Goal: Information Seeking & Learning: Learn about a topic

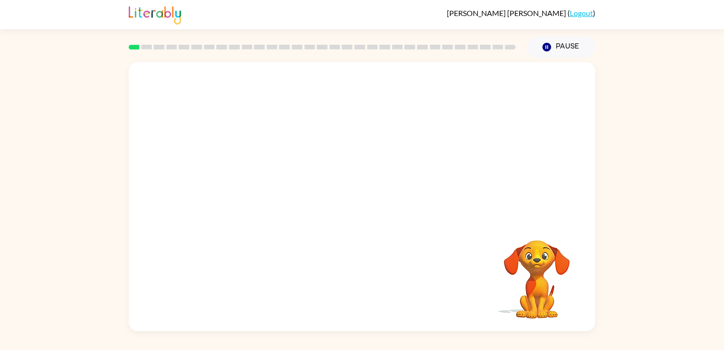
click at [258, 185] on video "Your browser must support playing .mp4 files to use Literably. Please try using…" at bounding box center [362, 141] width 467 height 158
click at [358, 205] on icon "button" at bounding box center [362, 201] width 16 height 16
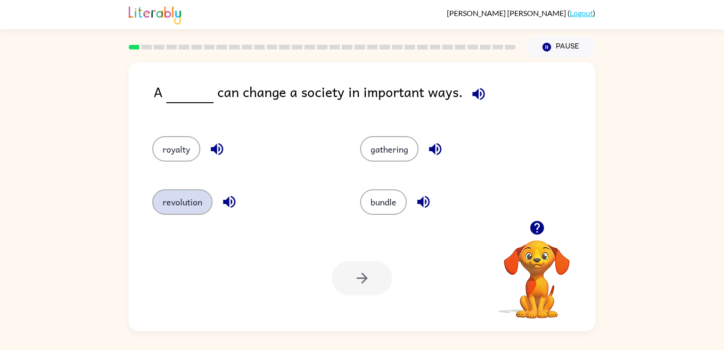
click at [192, 197] on button "revolution" at bounding box center [182, 201] width 60 height 25
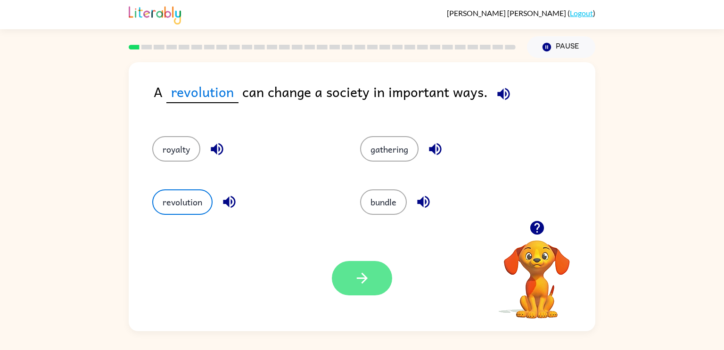
click at [362, 273] on icon "button" at bounding box center [362, 278] width 16 height 16
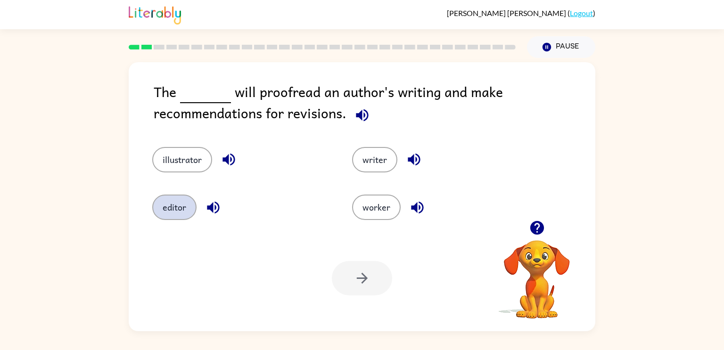
click at [169, 213] on button "editor" at bounding box center [174, 207] width 44 height 25
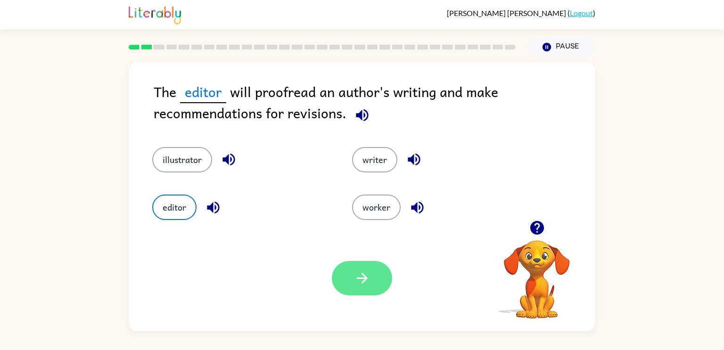
click at [357, 274] on icon "button" at bounding box center [362, 278] width 16 height 16
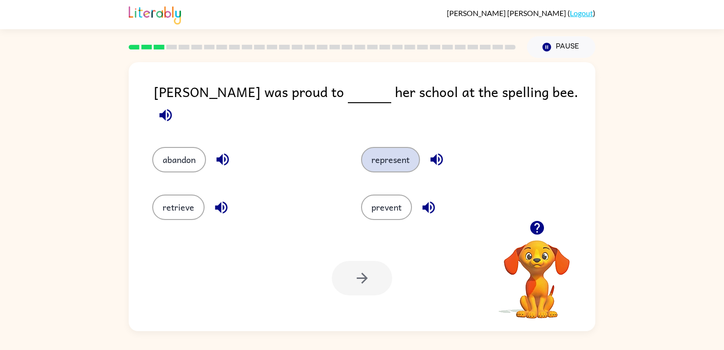
click at [416, 148] on button "represent" at bounding box center [390, 159] width 59 height 25
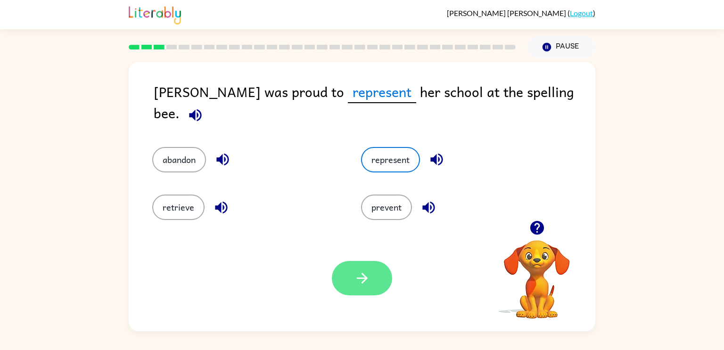
click at [345, 272] on button "button" at bounding box center [362, 278] width 60 height 34
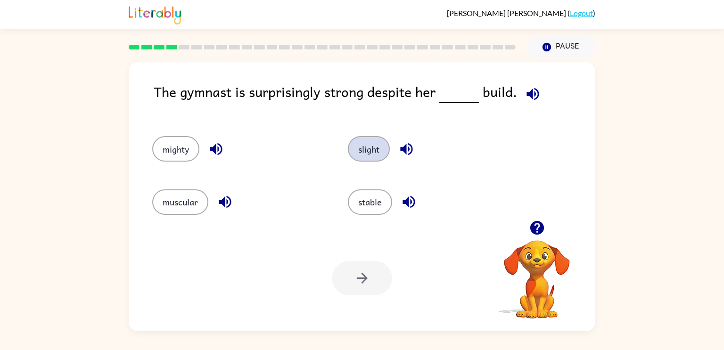
click at [357, 148] on button "slight" at bounding box center [369, 148] width 42 height 25
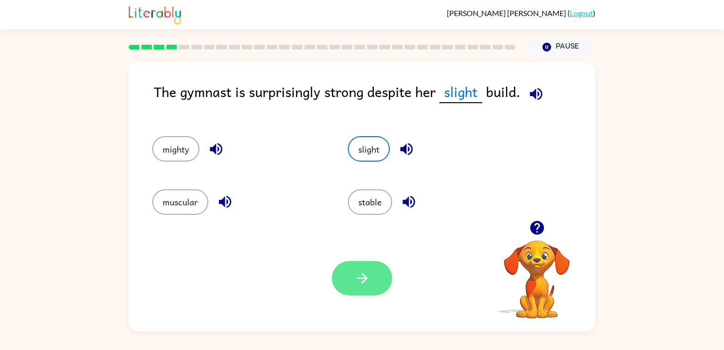
click at [368, 276] on icon "button" at bounding box center [362, 278] width 16 height 16
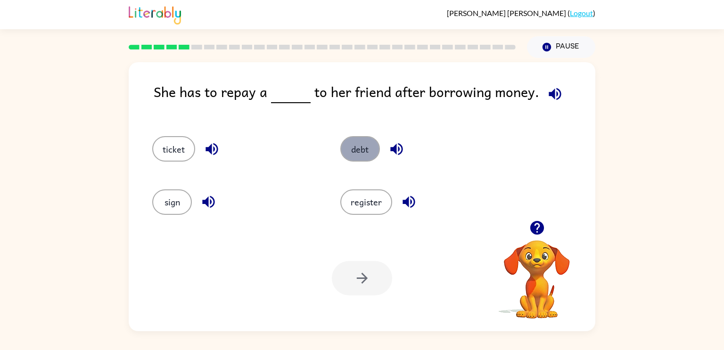
click at [371, 156] on button "debt" at bounding box center [360, 148] width 40 height 25
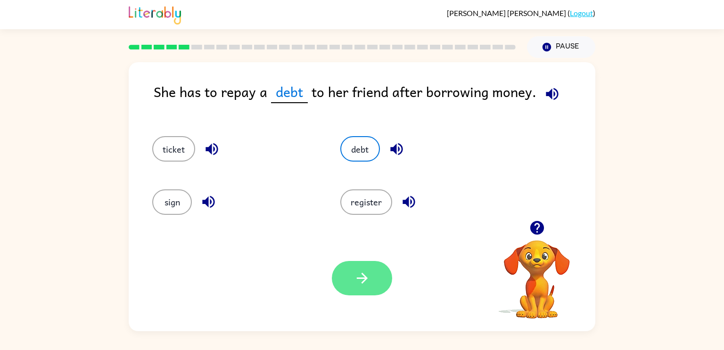
click at [363, 278] on icon "button" at bounding box center [361, 278] width 11 height 11
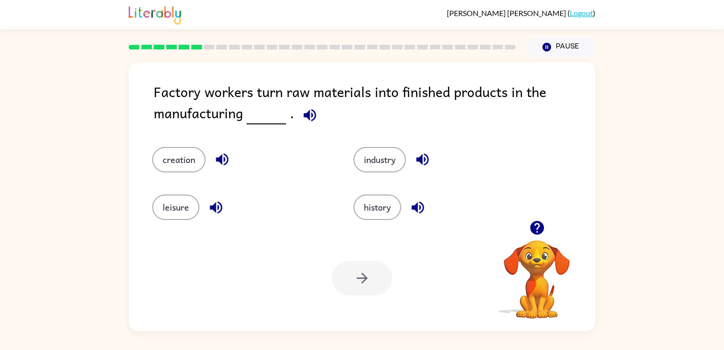
click at [371, 141] on div "industry" at bounding box center [436, 153] width 201 height 48
click at [367, 150] on button "industry" at bounding box center [380, 159] width 52 height 25
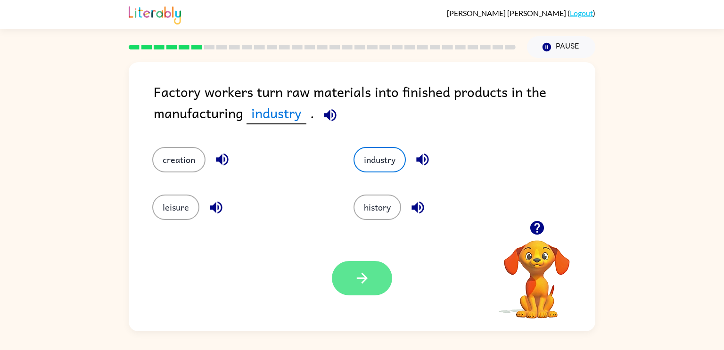
click at [353, 274] on button "button" at bounding box center [362, 278] width 60 height 34
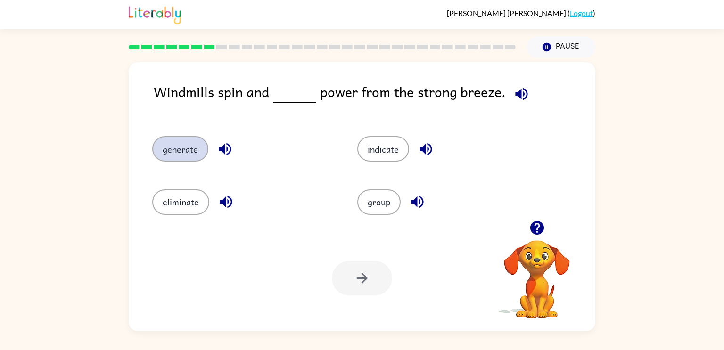
click at [190, 150] on button "generate" at bounding box center [180, 148] width 56 height 25
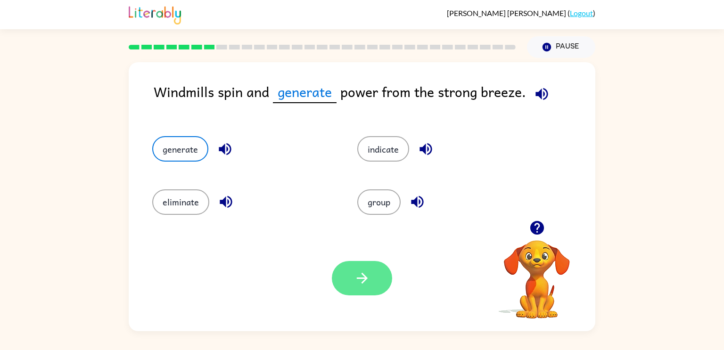
click at [371, 282] on button "button" at bounding box center [362, 278] width 60 height 34
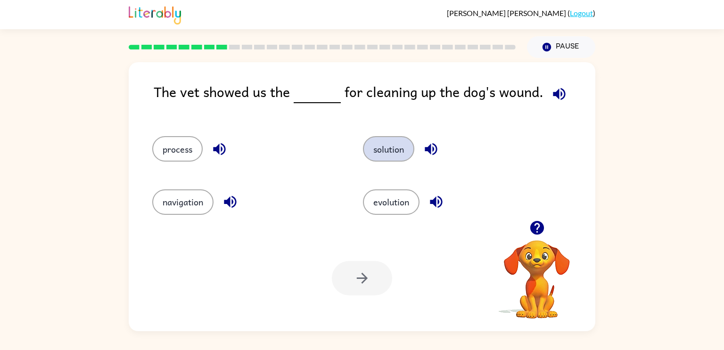
click at [388, 159] on button "solution" at bounding box center [388, 148] width 51 height 25
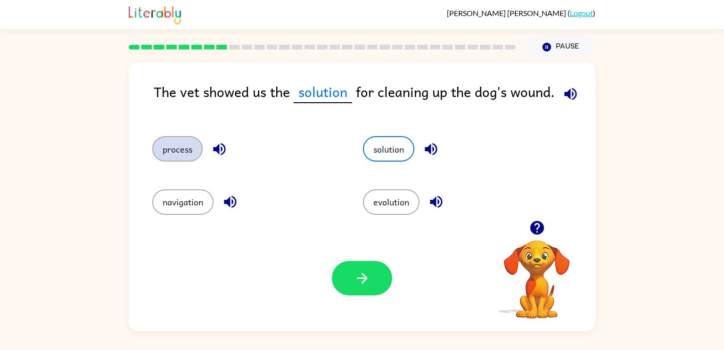
click at [175, 156] on button "process" at bounding box center [177, 148] width 50 height 25
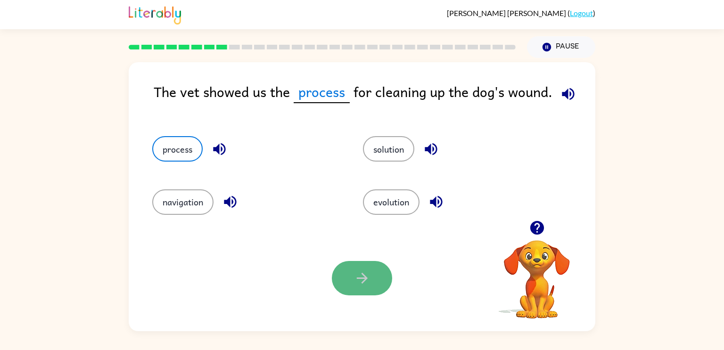
click at [357, 269] on button "button" at bounding box center [362, 278] width 60 height 34
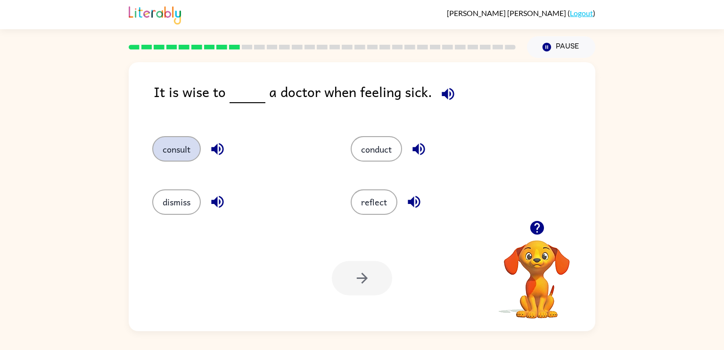
click at [167, 157] on button "consult" at bounding box center [176, 148] width 49 height 25
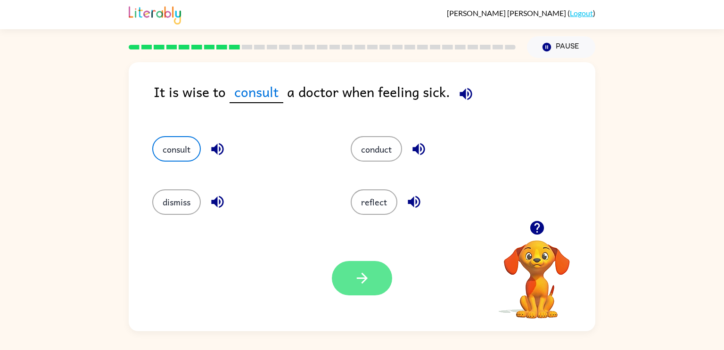
click at [356, 273] on icon "button" at bounding box center [362, 278] width 16 height 16
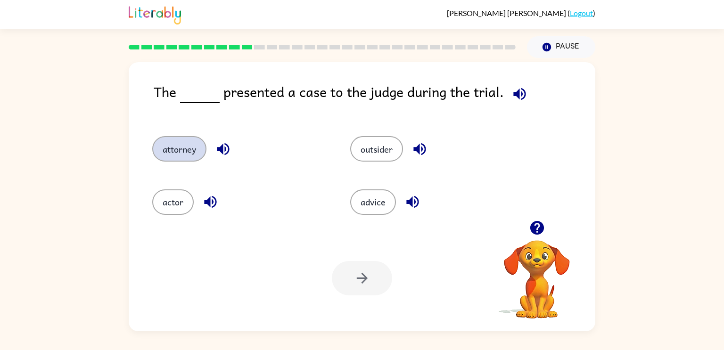
click at [175, 153] on button "attorney" at bounding box center [179, 148] width 54 height 25
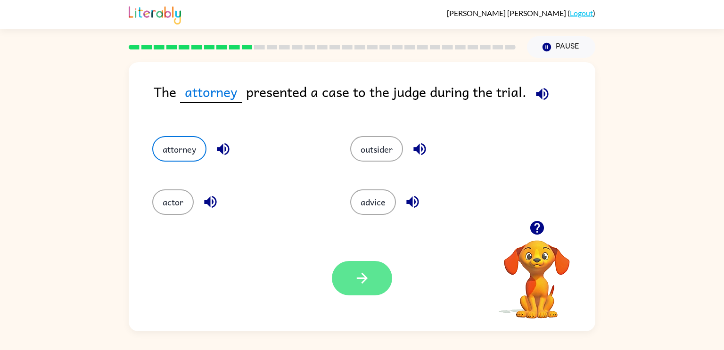
click at [340, 284] on button "button" at bounding box center [362, 278] width 60 height 34
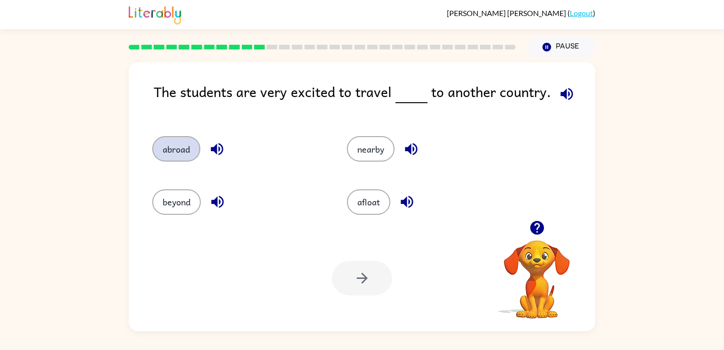
click at [174, 147] on button "abroad" at bounding box center [176, 148] width 48 height 25
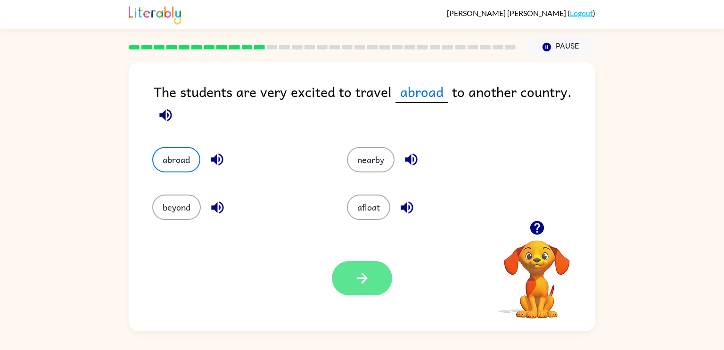
click at [358, 270] on icon "button" at bounding box center [362, 278] width 16 height 16
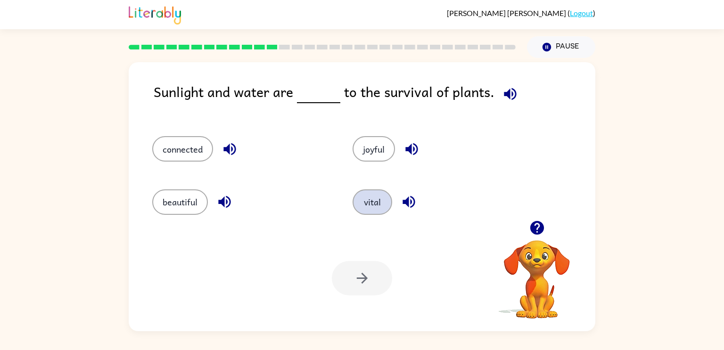
click at [378, 203] on button "vital" at bounding box center [373, 201] width 40 height 25
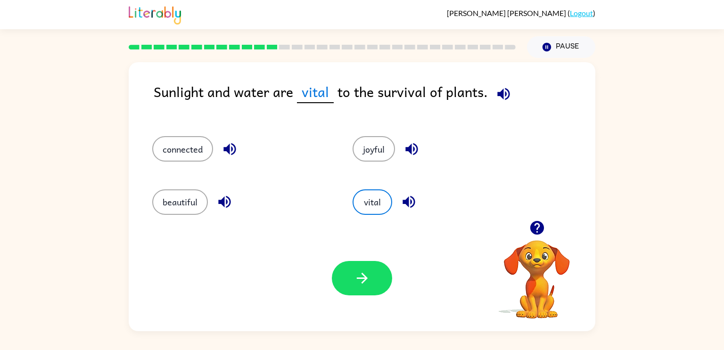
click at [367, 260] on div "Your browser must support playing .mp4 files to use Literably. Please try using…" at bounding box center [362, 278] width 467 height 106
click at [364, 274] on icon "button" at bounding box center [362, 278] width 16 height 16
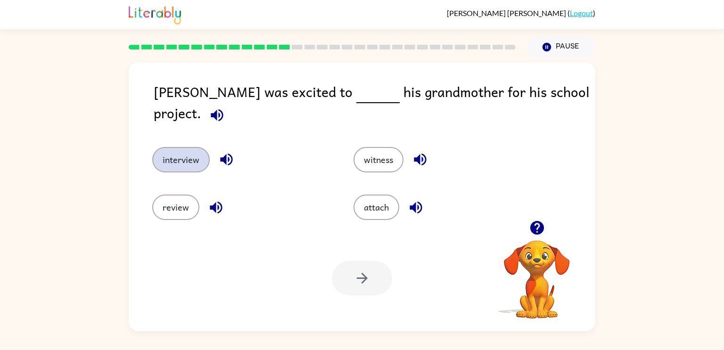
click at [168, 149] on button "interview" at bounding box center [181, 159] width 58 height 25
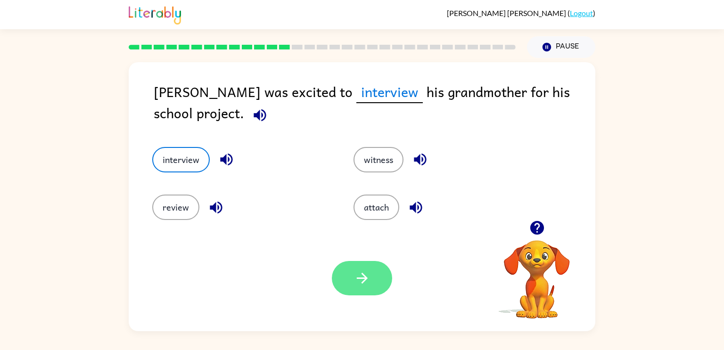
click at [346, 282] on button "button" at bounding box center [362, 278] width 60 height 34
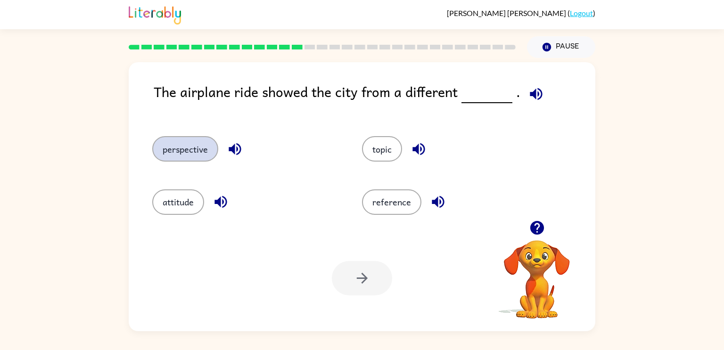
click at [188, 162] on button "perspective" at bounding box center [185, 148] width 66 height 25
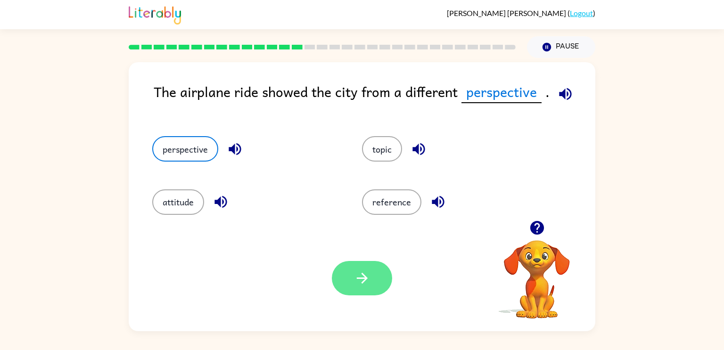
click at [339, 289] on button "button" at bounding box center [362, 278] width 60 height 34
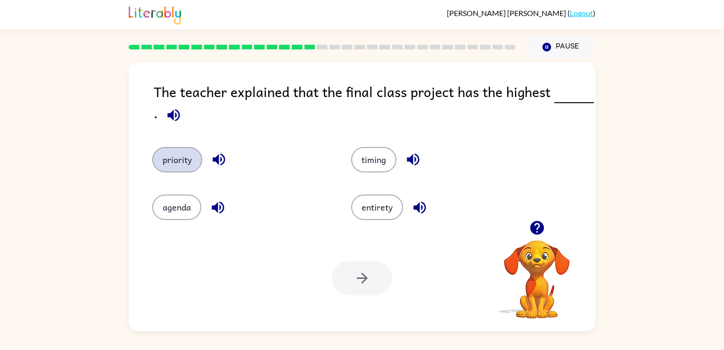
click at [162, 156] on button "priority" at bounding box center [177, 159] width 50 height 25
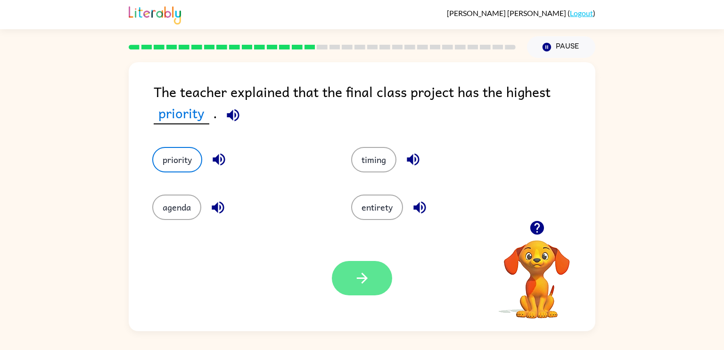
click at [350, 282] on button "button" at bounding box center [362, 278] width 60 height 34
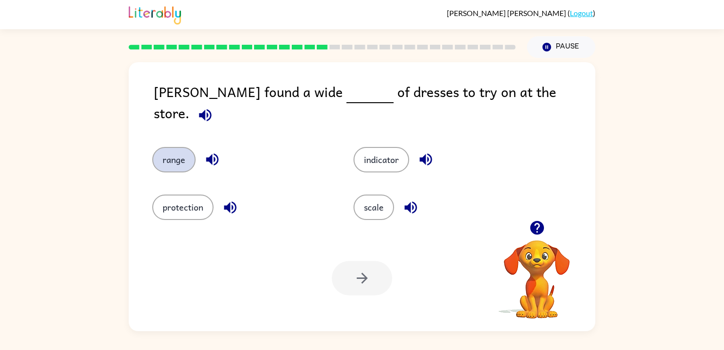
click at [173, 156] on button "range" at bounding box center [173, 159] width 43 height 25
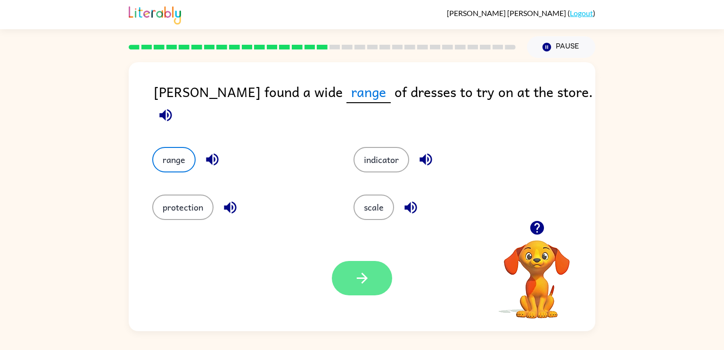
click at [349, 286] on button "button" at bounding box center [362, 278] width 60 height 34
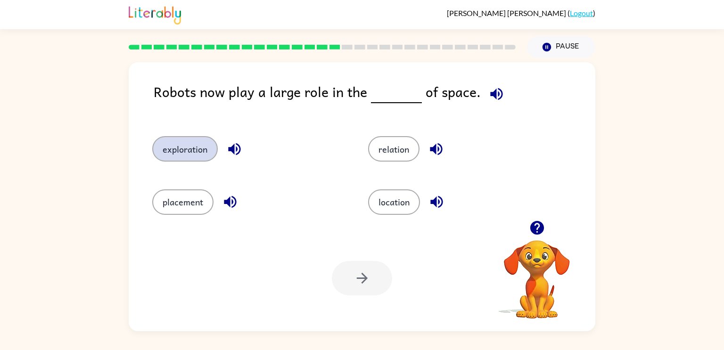
click at [190, 154] on button "exploration" at bounding box center [185, 148] width 66 height 25
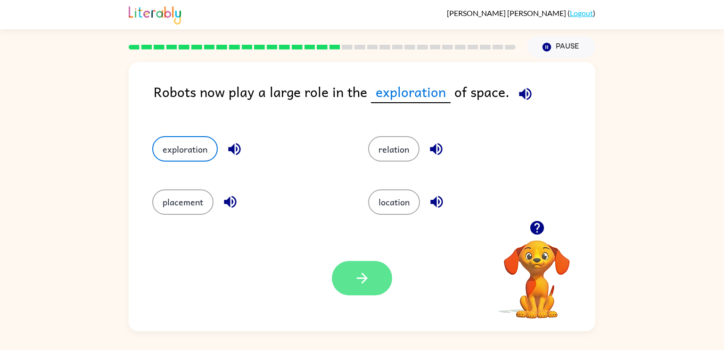
click at [351, 270] on button "button" at bounding box center [362, 278] width 60 height 34
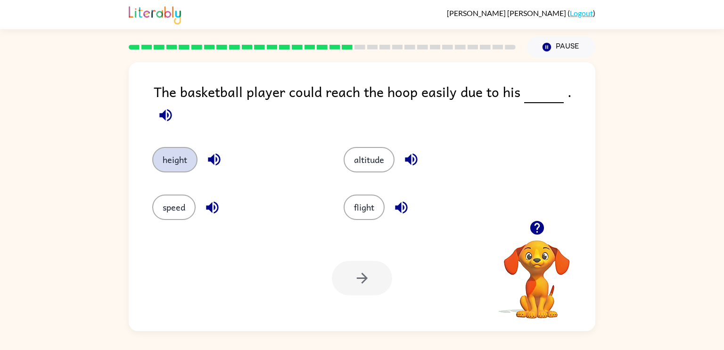
click at [173, 157] on button "height" at bounding box center [174, 159] width 45 height 25
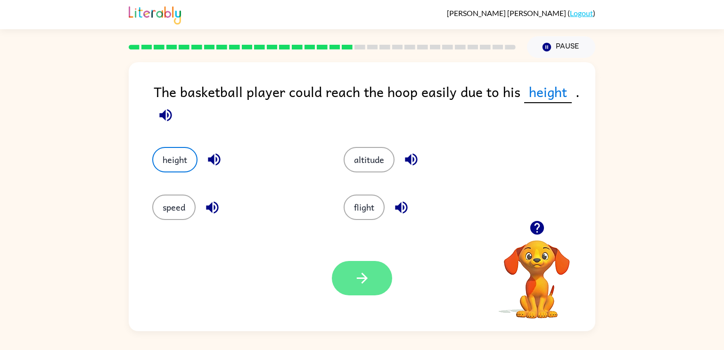
click at [379, 275] on button "button" at bounding box center [362, 278] width 60 height 34
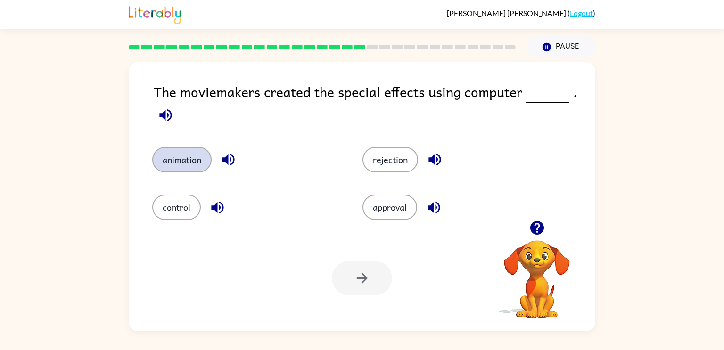
click at [195, 151] on button "animation" at bounding box center [181, 159] width 59 height 25
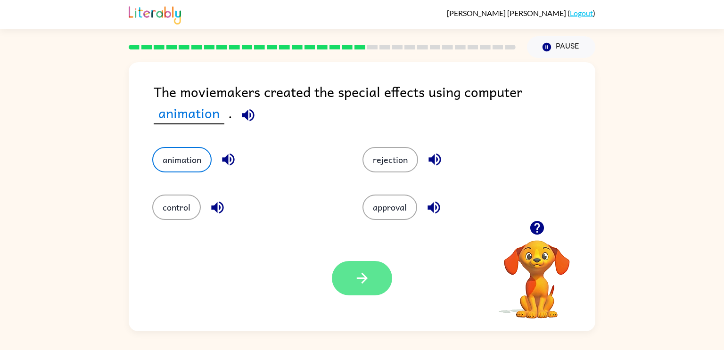
click at [361, 284] on icon "button" at bounding box center [362, 278] width 16 height 16
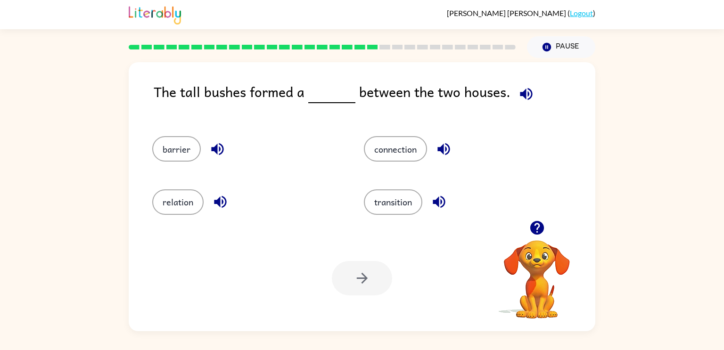
click at [160, 164] on div "barrier" at bounding box center [240, 144] width 212 height 53
click at [192, 163] on div "barrier" at bounding box center [240, 144] width 212 height 53
click at [191, 161] on div "barrier" at bounding box center [247, 148] width 190 height 25
click at [176, 156] on button "barrier" at bounding box center [176, 148] width 49 height 25
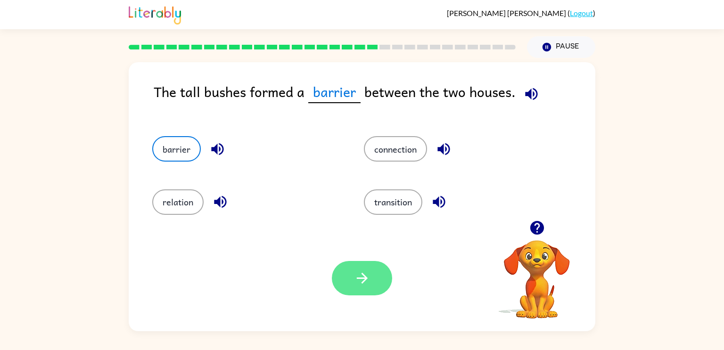
click at [351, 271] on button "button" at bounding box center [362, 278] width 60 height 34
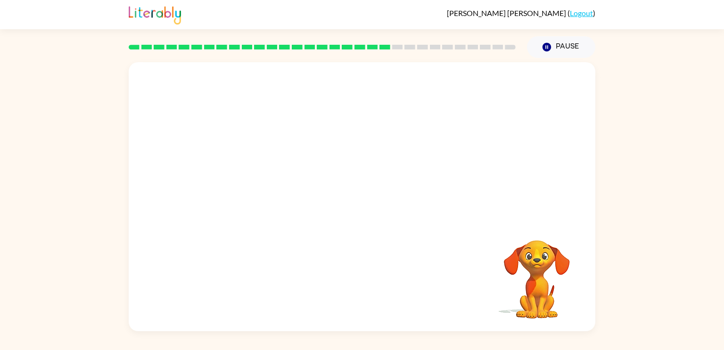
click at [275, 192] on video "Your browser must support playing .mp4 files to use Literably. Please try using…" at bounding box center [362, 141] width 467 height 158
click at [370, 208] on icon "button" at bounding box center [362, 201] width 16 height 16
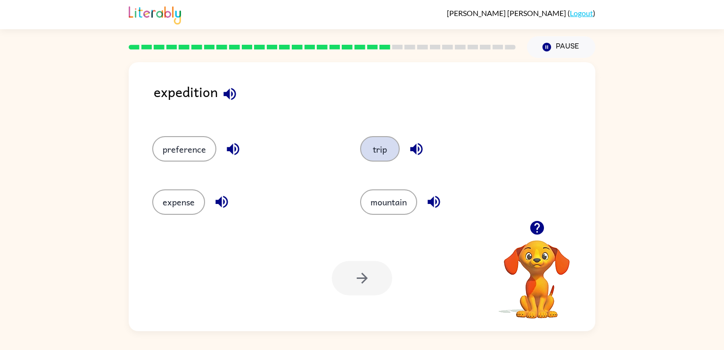
click at [384, 159] on button "trip" at bounding box center [380, 148] width 40 height 25
click at [351, 283] on button "button" at bounding box center [362, 278] width 60 height 34
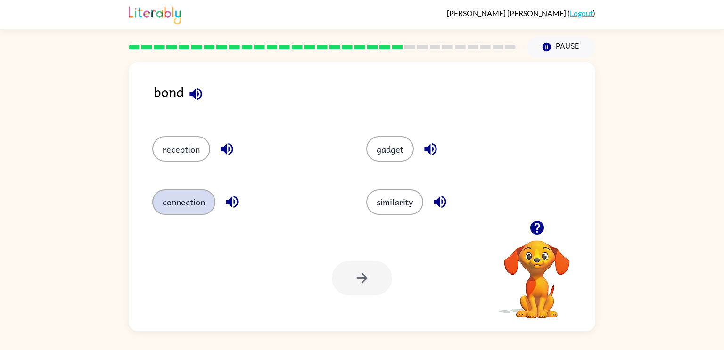
click at [206, 197] on button "connection" at bounding box center [183, 201] width 63 height 25
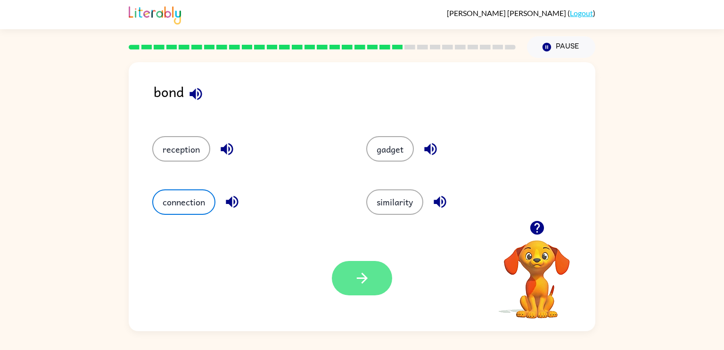
click at [356, 287] on button "button" at bounding box center [362, 278] width 60 height 34
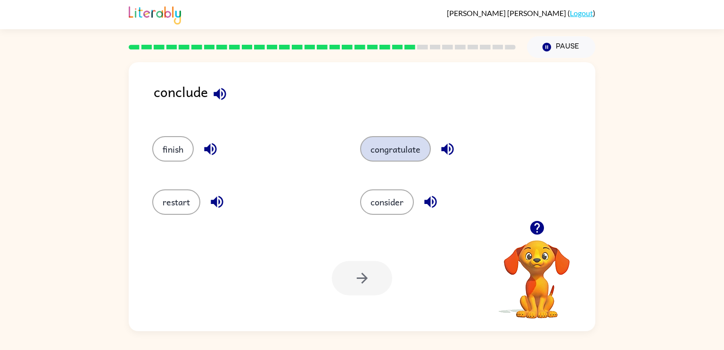
click at [372, 156] on button "congratulate" at bounding box center [395, 148] width 71 height 25
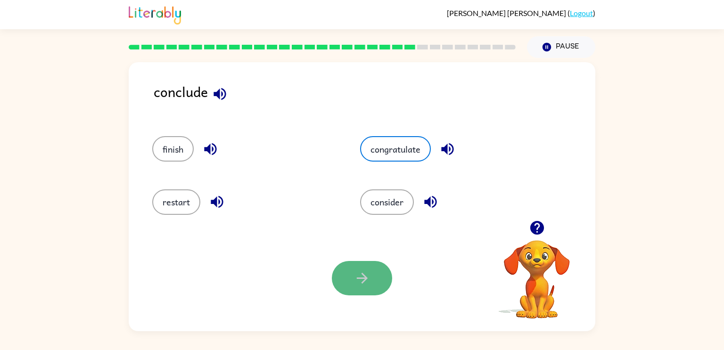
click at [347, 275] on button "button" at bounding box center [362, 278] width 60 height 34
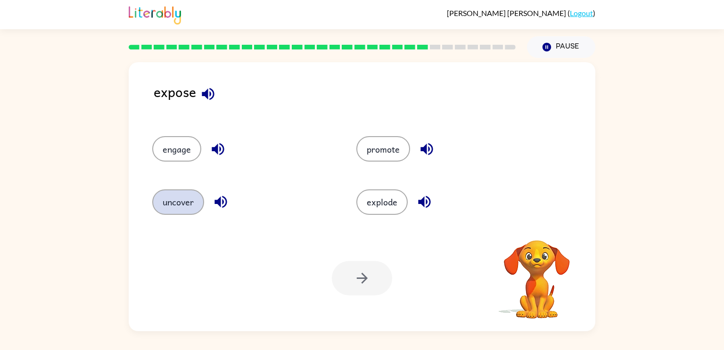
click at [193, 203] on button "uncover" at bounding box center [178, 201] width 52 height 25
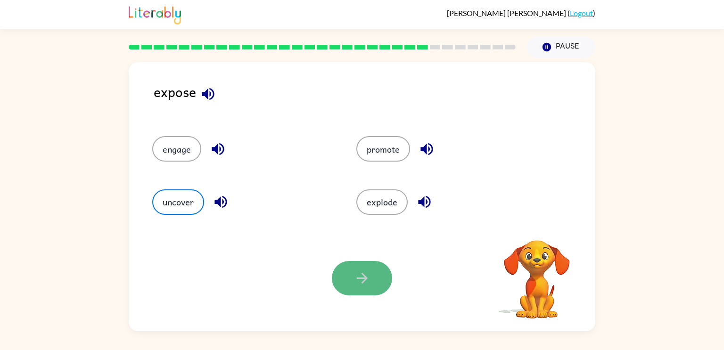
click at [361, 276] on icon "button" at bounding box center [362, 278] width 16 height 16
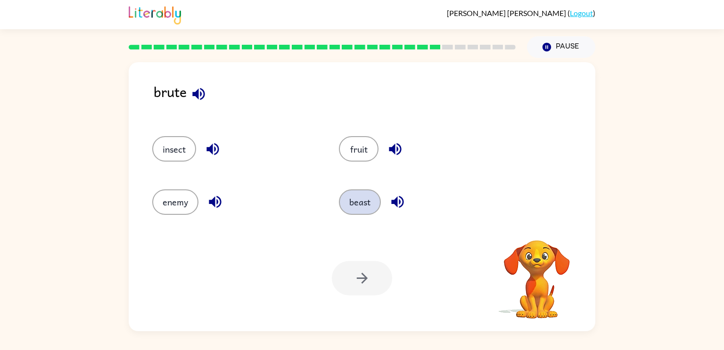
click at [370, 208] on button "beast" at bounding box center [360, 201] width 42 height 25
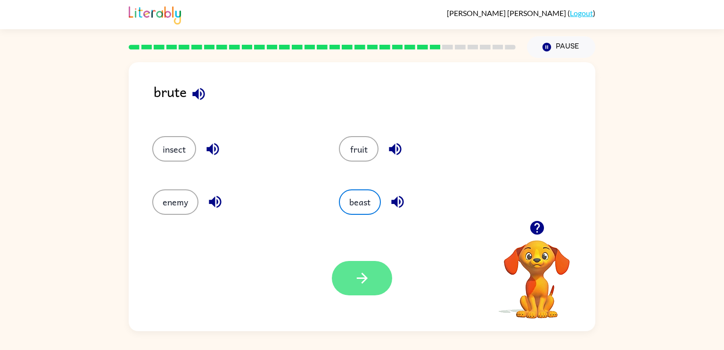
click at [367, 270] on button "button" at bounding box center [362, 278] width 60 height 34
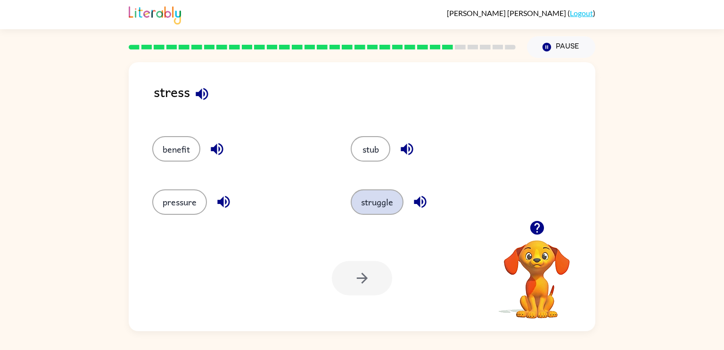
click at [375, 207] on button "struggle" at bounding box center [377, 201] width 53 height 25
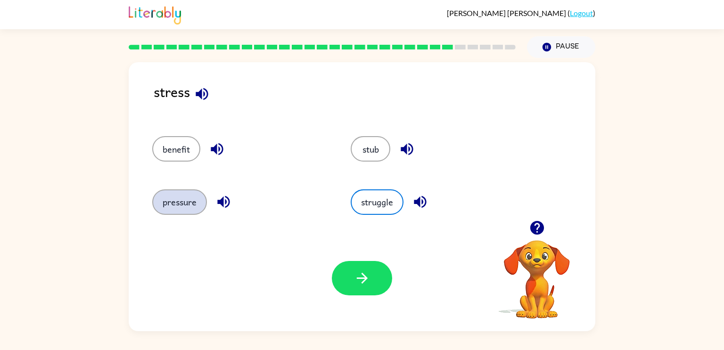
click at [167, 206] on button "pressure" at bounding box center [179, 201] width 55 height 25
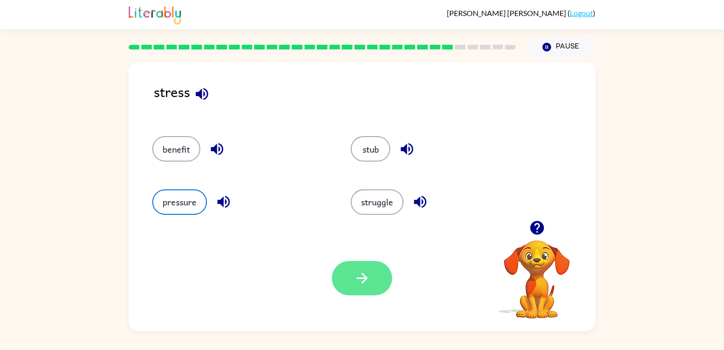
click at [354, 284] on icon "button" at bounding box center [362, 278] width 16 height 16
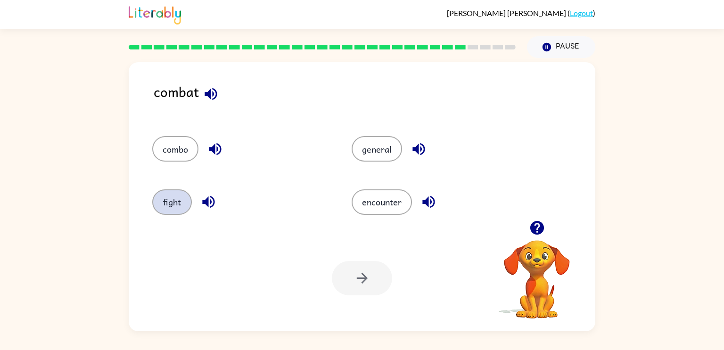
click at [160, 206] on button "fight" at bounding box center [172, 201] width 40 height 25
click at [377, 281] on button "button" at bounding box center [362, 278] width 60 height 34
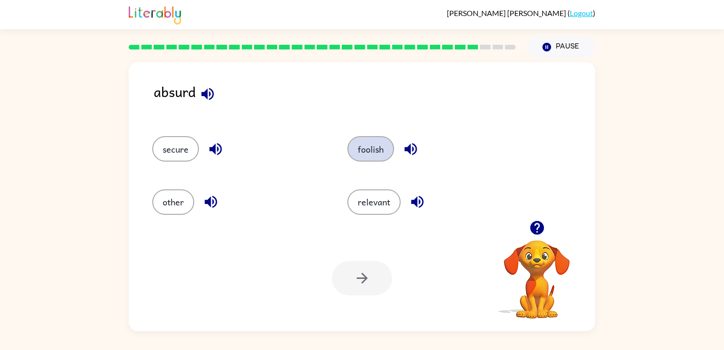
click at [364, 154] on button "foolish" at bounding box center [370, 148] width 47 height 25
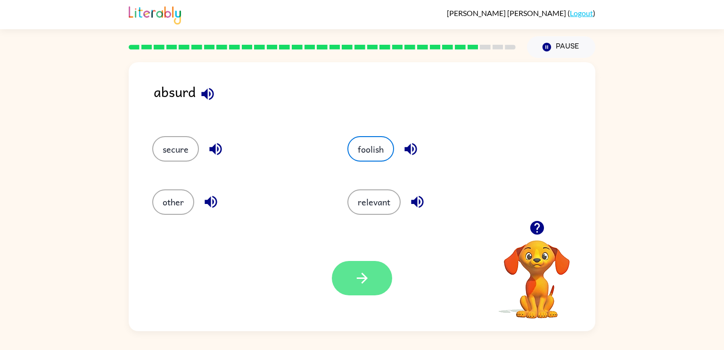
click at [337, 286] on button "button" at bounding box center [362, 278] width 60 height 34
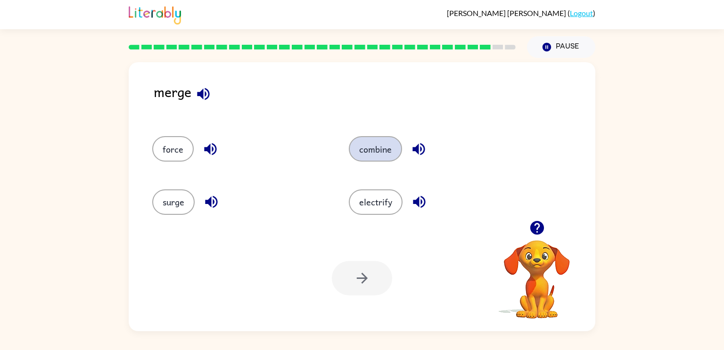
click at [364, 149] on button "combine" at bounding box center [375, 148] width 53 height 25
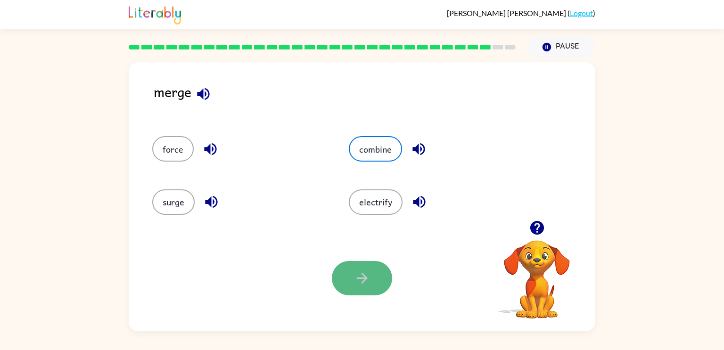
click at [374, 279] on button "button" at bounding box center [362, 278] width 60 height 34
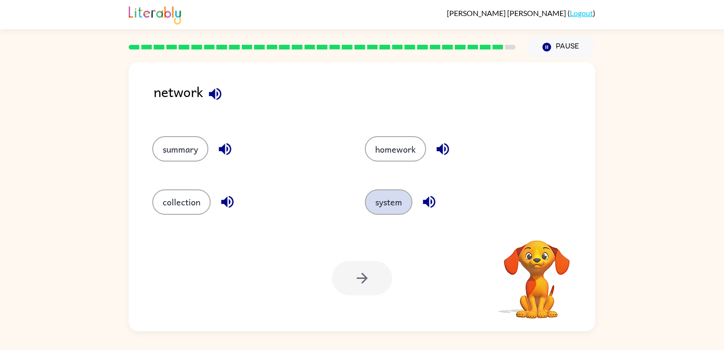
click at [386, 208] on button "system" at bounding box center [389, 201] width 48 height 25
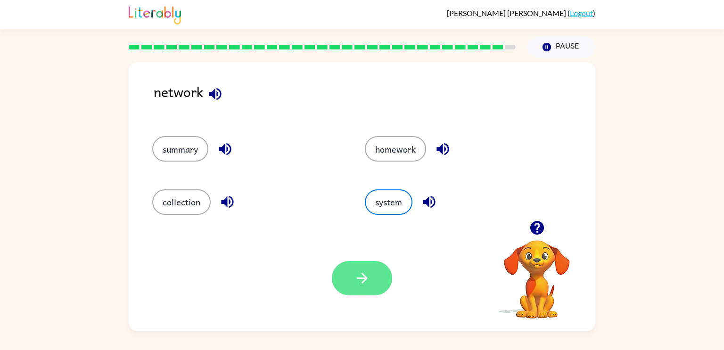
click at [378, 276] on button "button" at bounding box center [362, 278] width 60 height 34
